Goal: Task Accomplishment & Management: Manage account settings

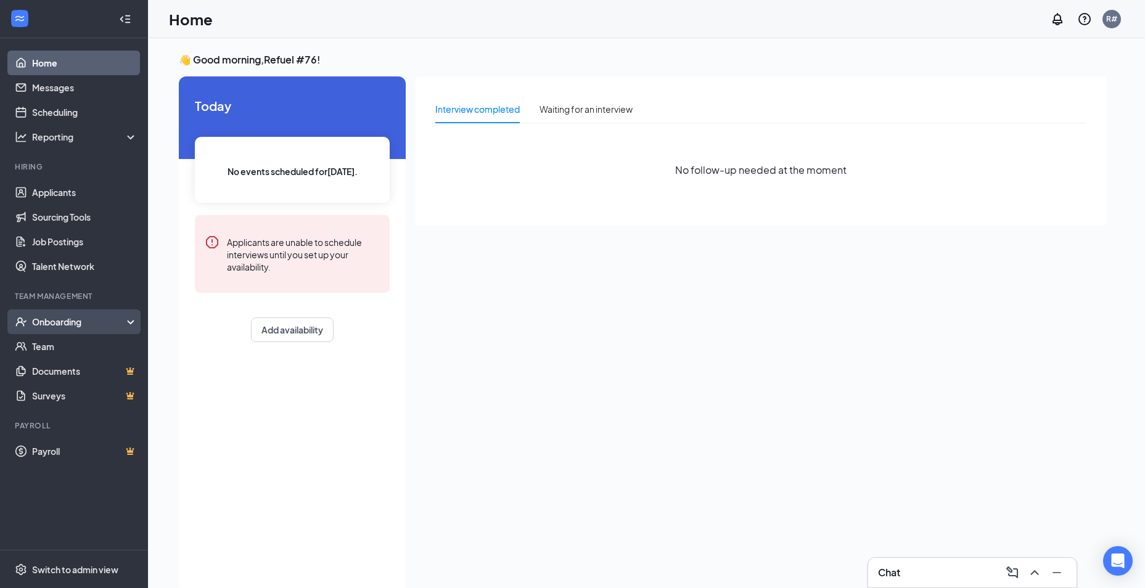
click at [76, 318] on div "Onboarding" at bounding box center [79, 322] width 95 height 12
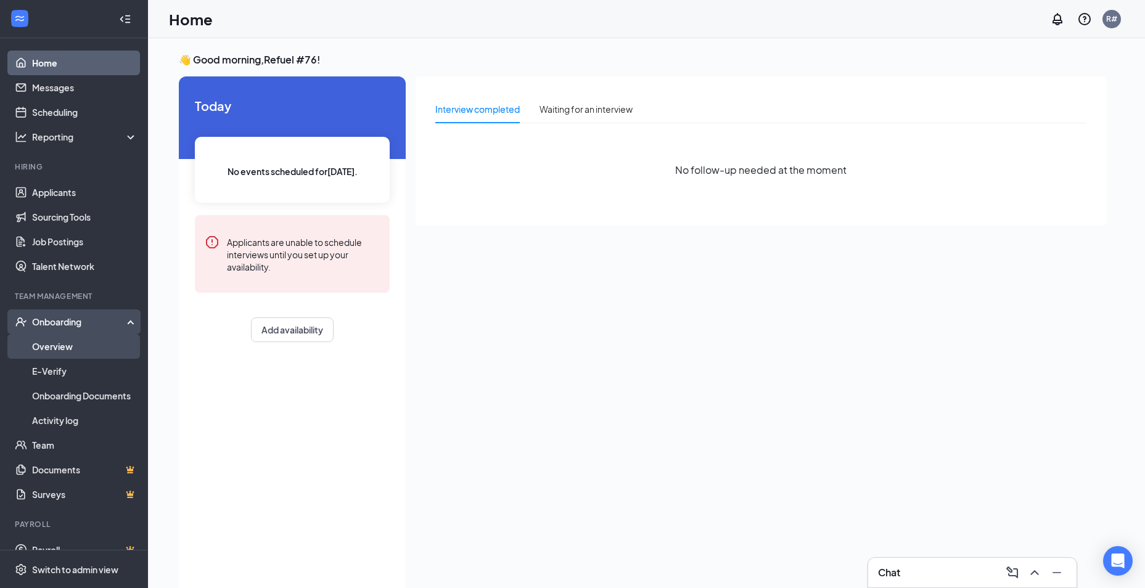
click at [45, 343] on link "Overview" at bounding box center [84, 346] width 105 height 25
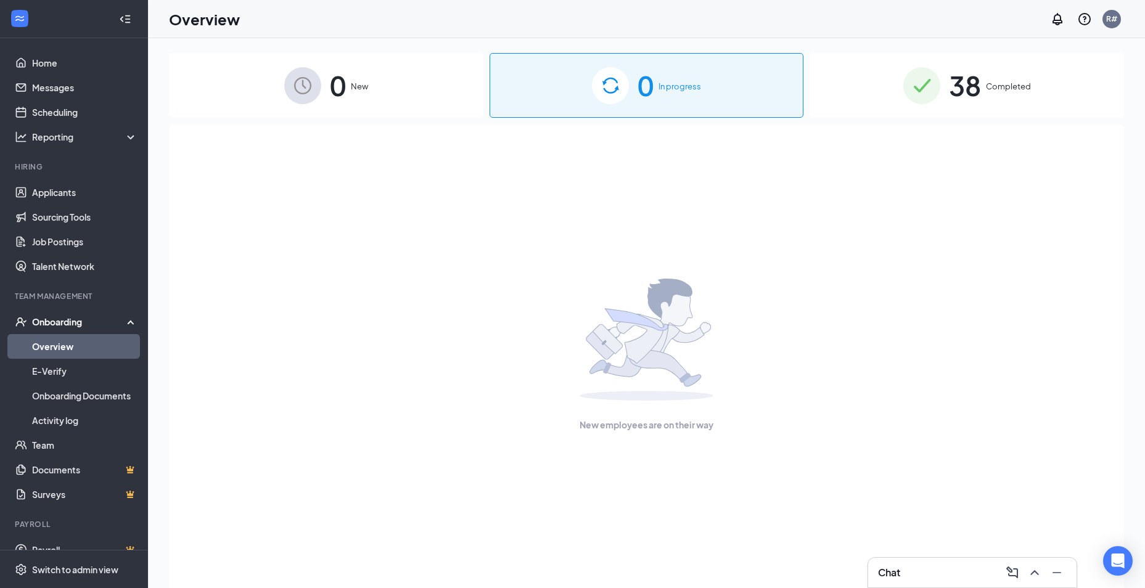
click at [1020, 89] on span "Completed" at bounding box center [1008, 86] width 45 height 12
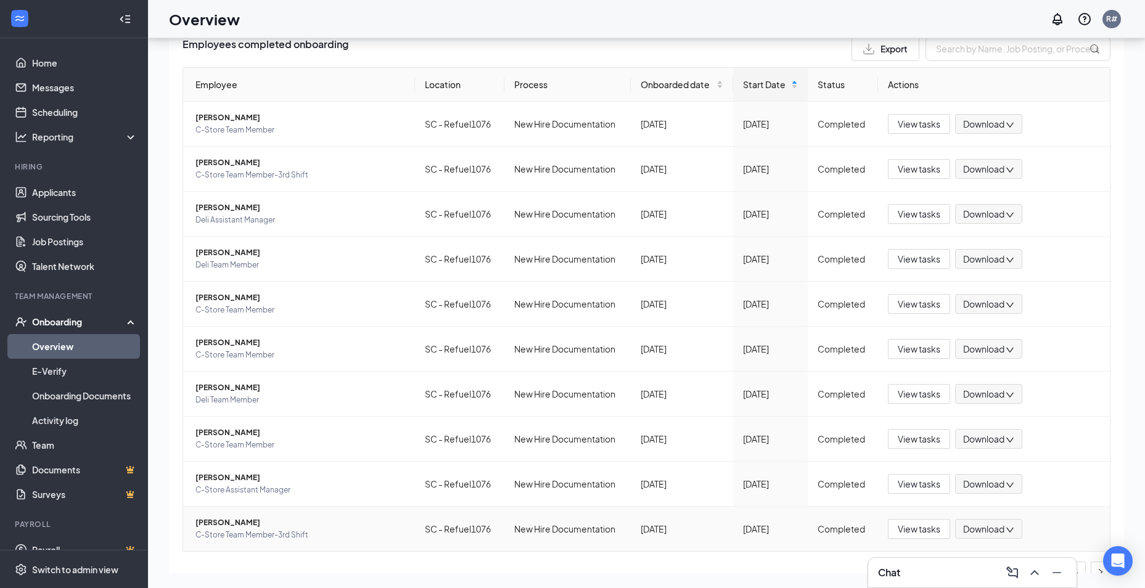
scroll to position [112, 0]
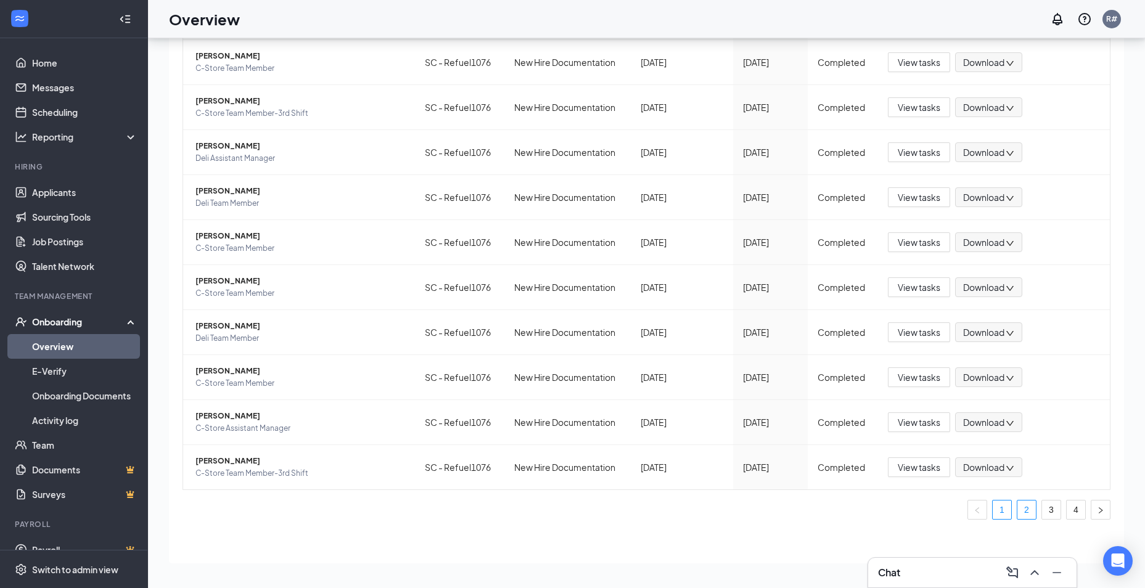
click at [1017, 509] on link "2" at bounding box center [1026, 510] width 18 height 18
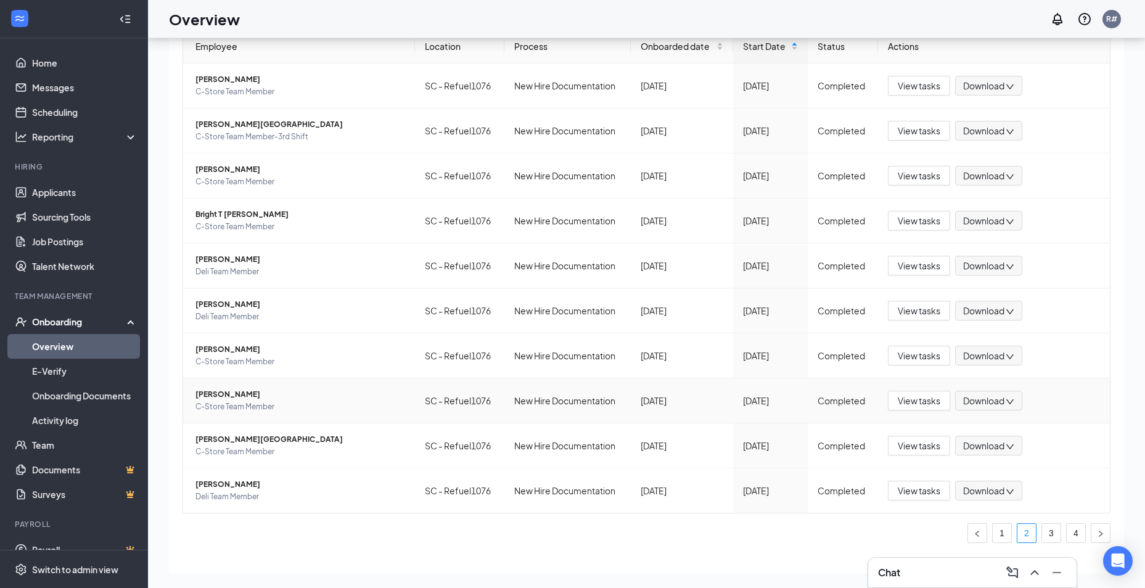
scroll to position [112, 0]
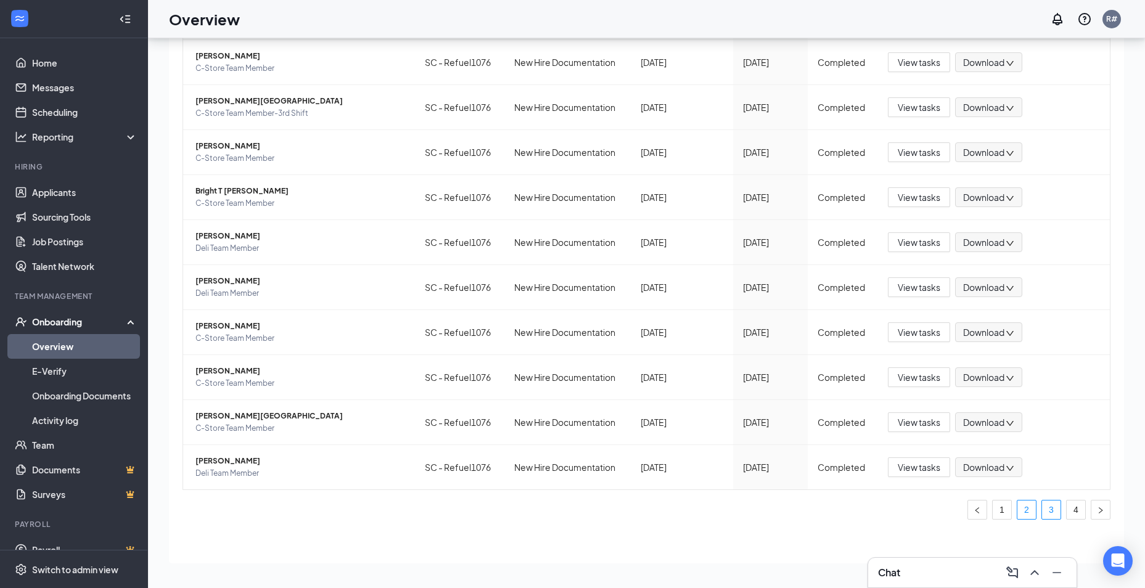
click at [1042, 512] on link "3" at bounding box center [1051, 510] width 18 height 18
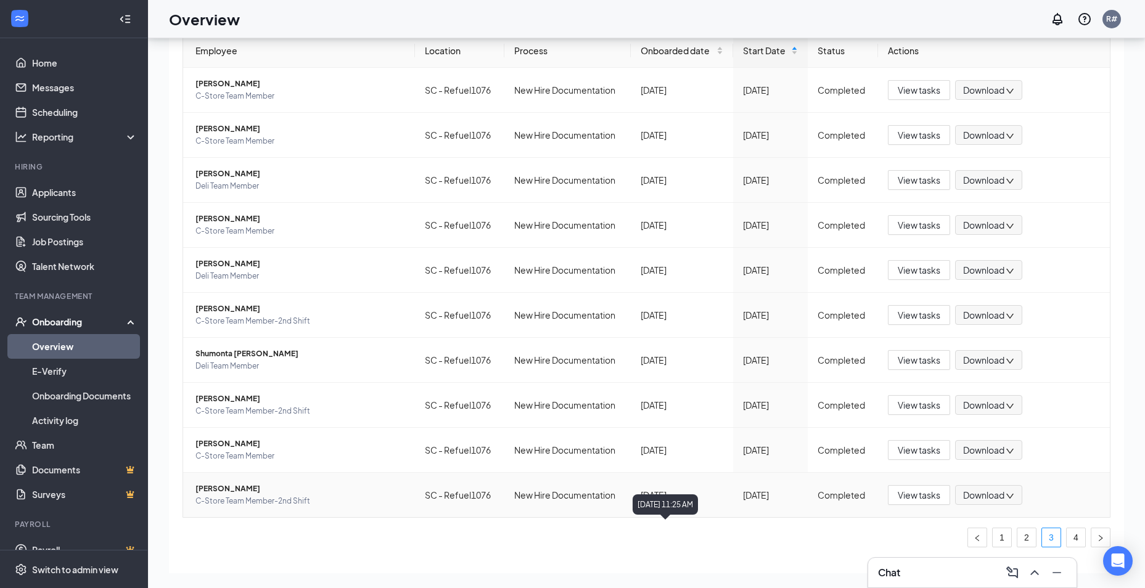
scroll to position [112, 0]
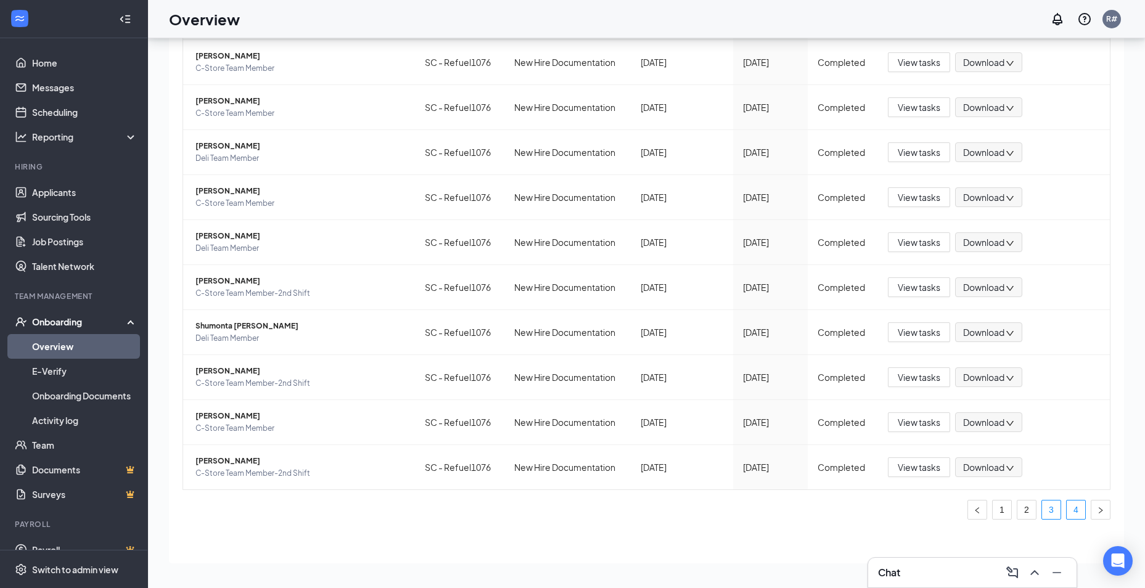
click at [1069, 518] on link "4" at bounding box center [1076, 510] width 18 height 18
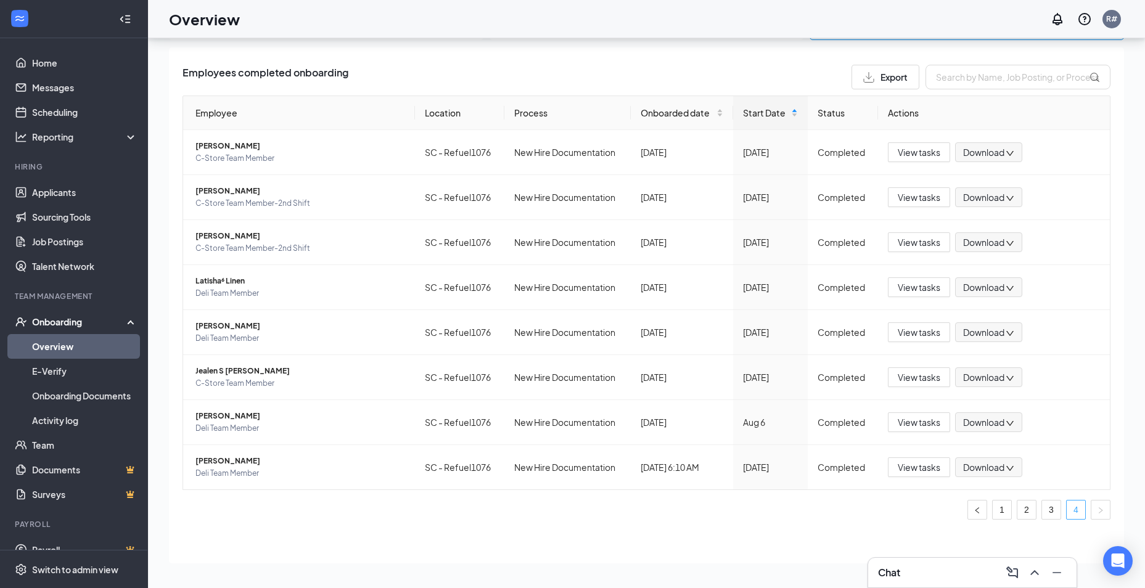
scroll to position [22, 0]
click at [1012, 470] on div "Download" at bounding box center [988, 468] width 67 height 20
click at [1006, 468] on icon "down" at bounding box center [1010, 468] width 9 height 9
click at [914, 471] on span "View tasks" at bounding box center [919, 468] width 43 height 14
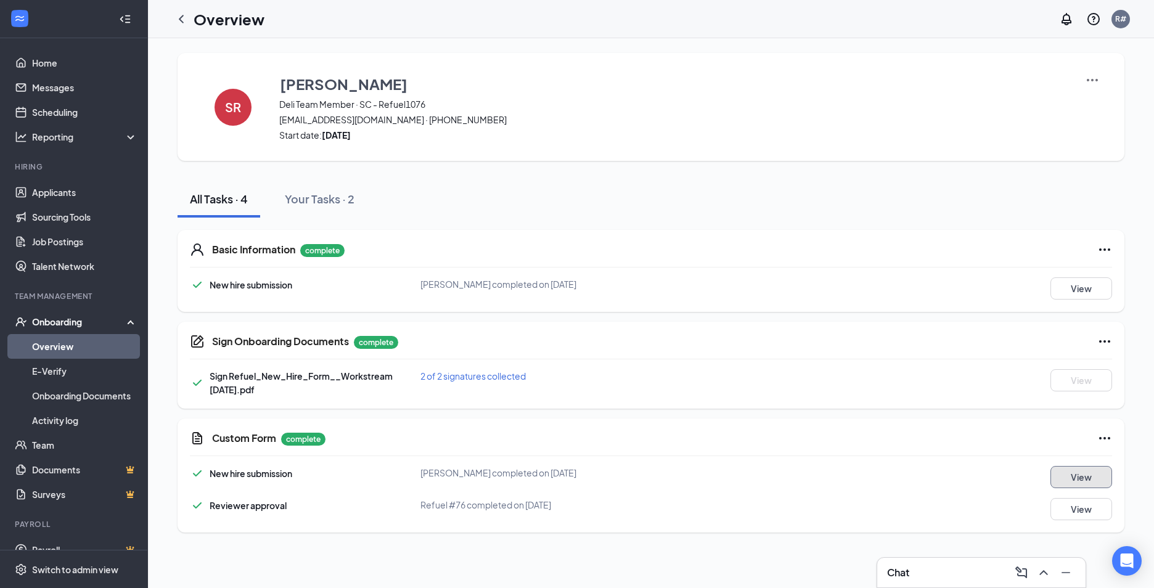
click at [1080, 478] on button "View" at bounding box center [1082, 477] width 62 height 22
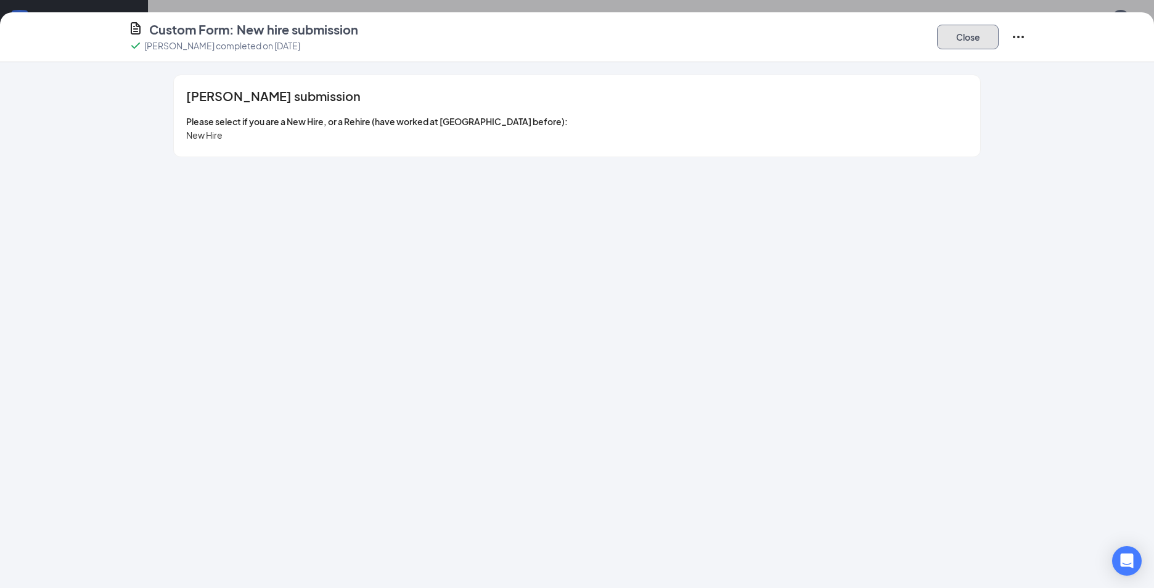
click at [983, 44] on button "Close" at bounding box center [968, 37] width 62 height 25
